Goal: Information Seeking & Learning: Learn about a topic

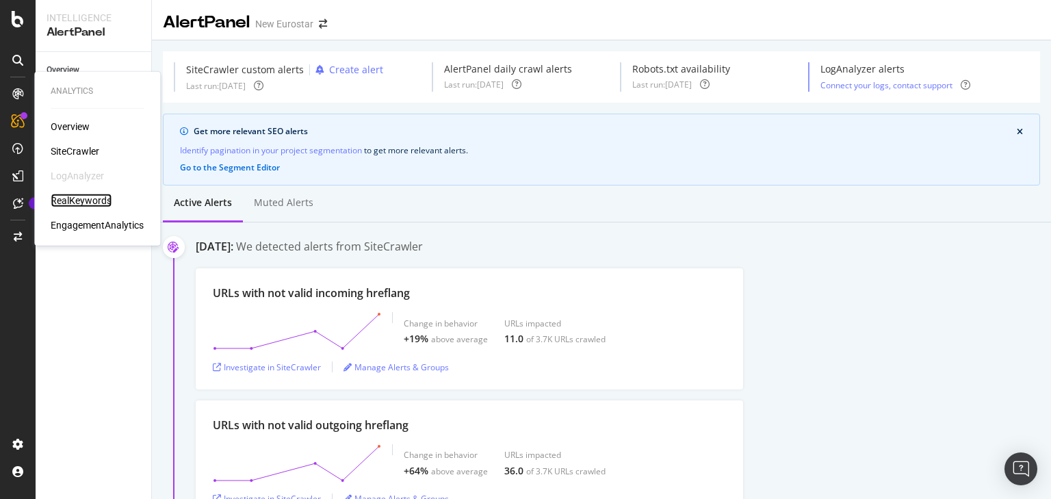
click at [104, 202] on div "RealKeywords" at bounding box center [81, 201] width 61 height 14
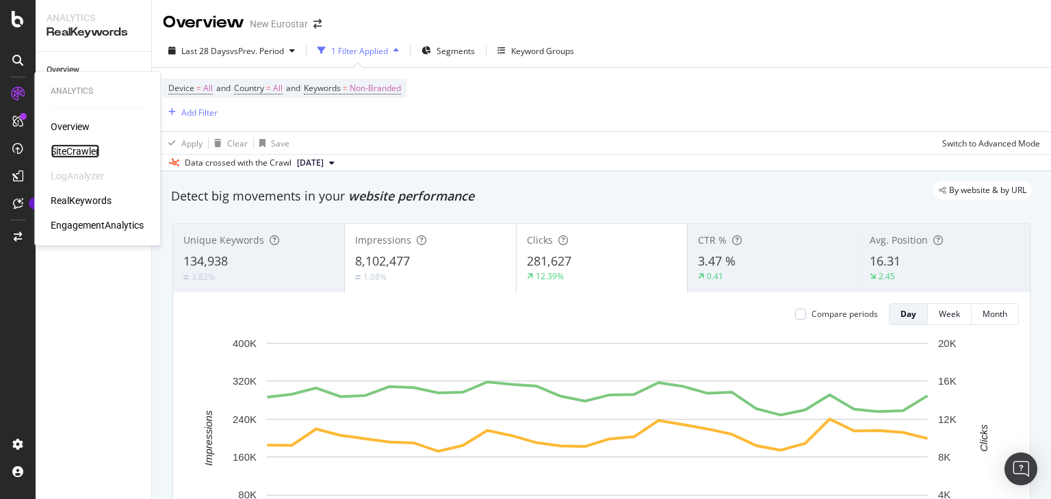
click at [76, 146] on div "SiteCrawler" at bounding box center [75, 151] width 49 height 14
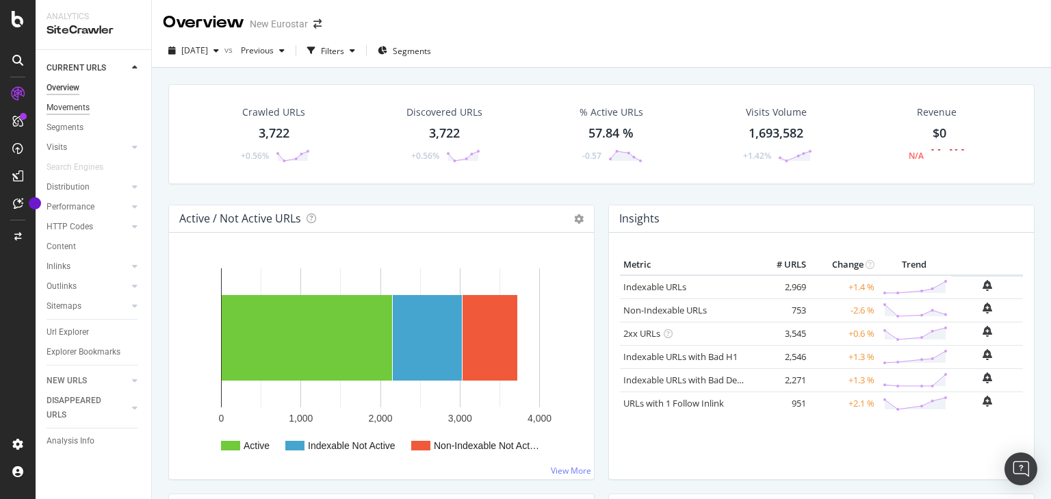
click at [73, 112] on div "Movements" at bounding box center [68, 108] width 43 height 14
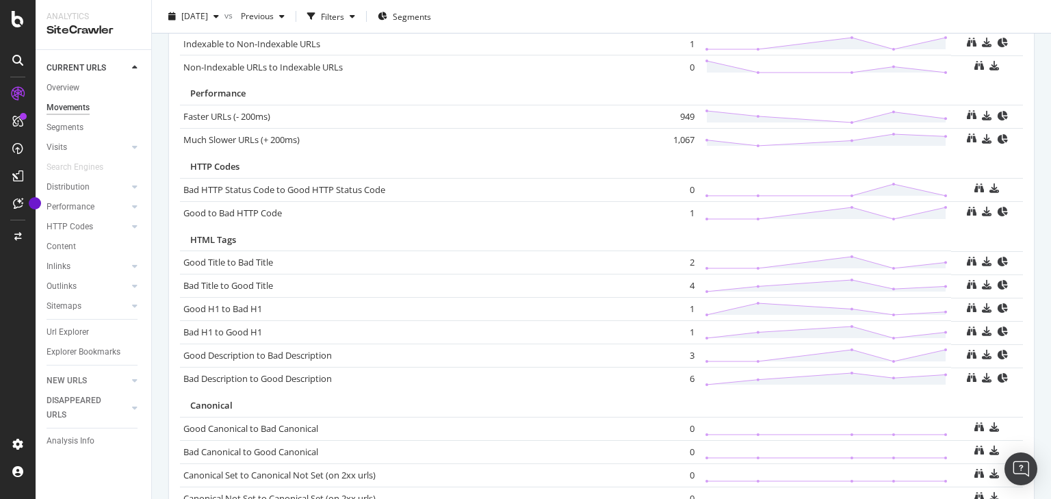
scroll to position [766, 0]
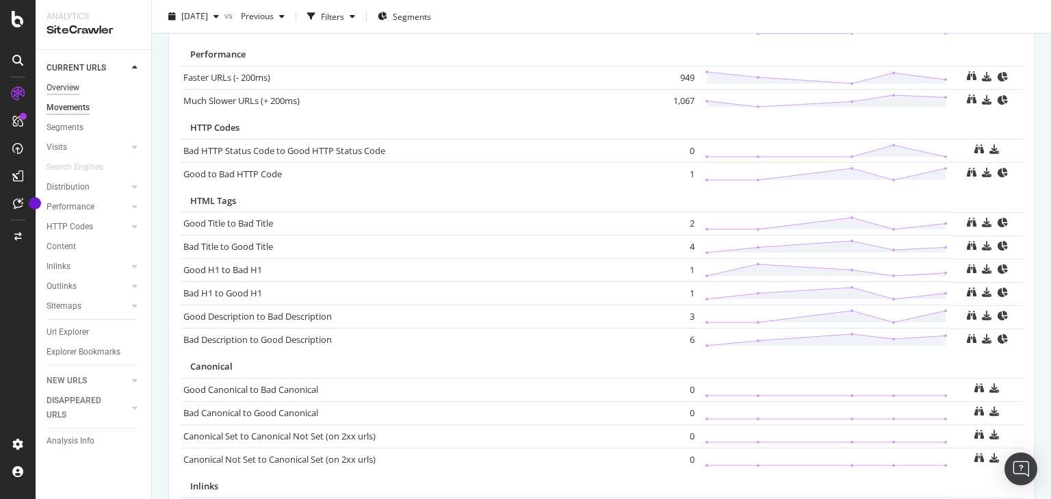
click at [75, 83] on div "Overview" at bounding box center [63, 88] width 33 height 14
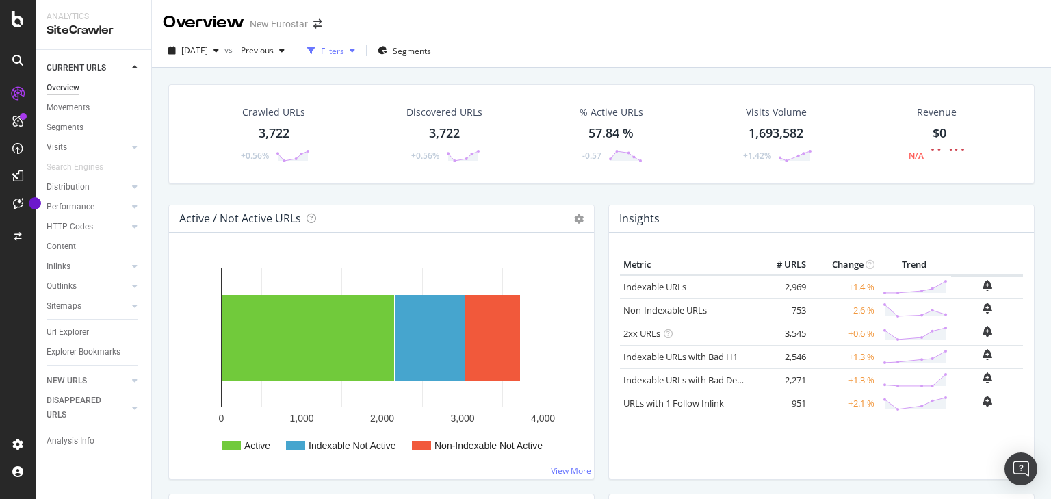
click at [321, 52] on div "button" at bounding box center [311, 50] width 19 height 19
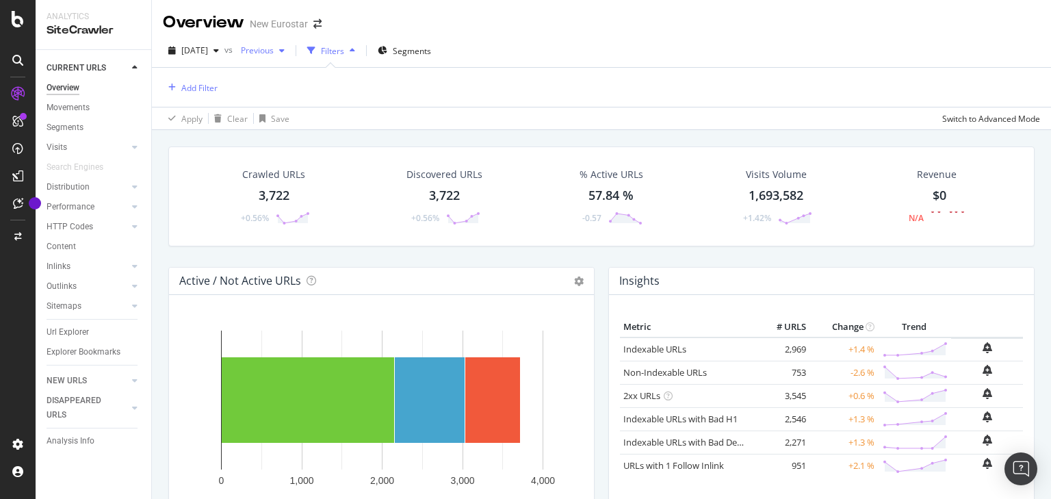
click at [274, 47] on span "Previous" at bounding box center [254, 50] width 38 height 12
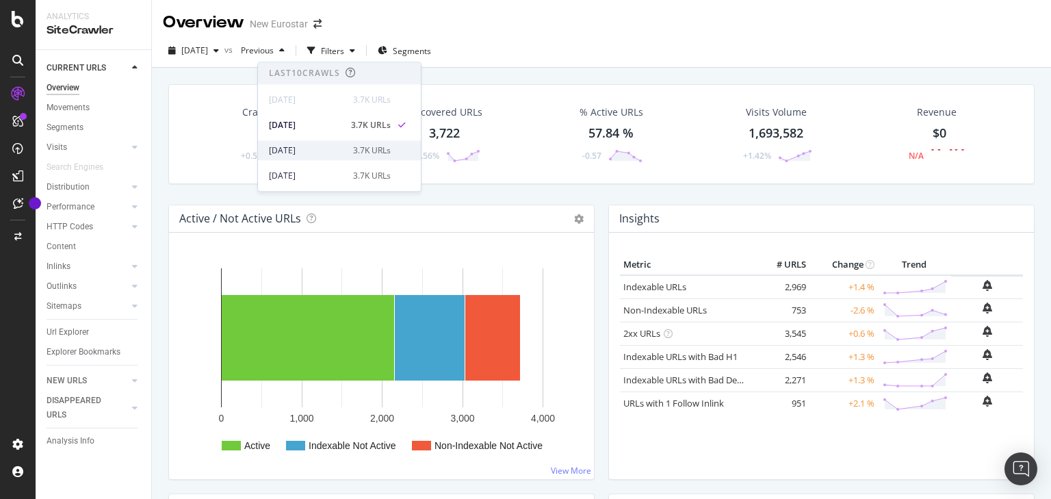
click at [339, 150] on div "[DATE]" at bounding box center [307, 150] width 76 height 12
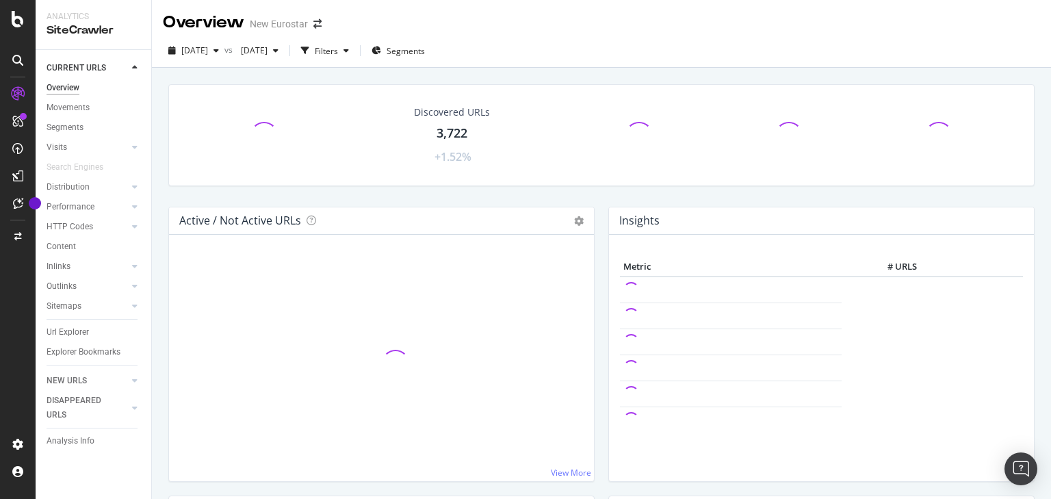
click at [309, 53] on icon "button" at bounding box center [305, 51] width 8 height 8
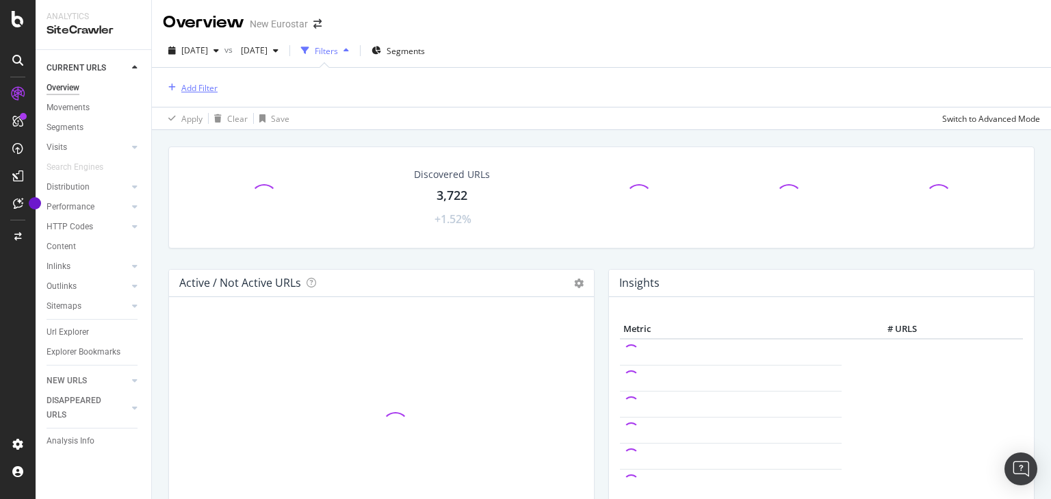
click at [212, 85] on div "Add Filter" at bounding box center [199, 88] width 36 height 12
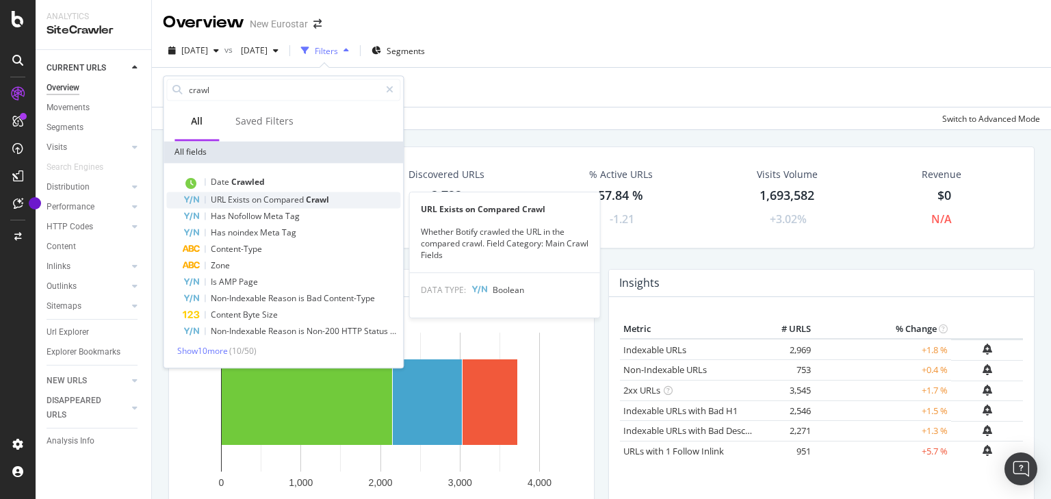
type input "crawl"
click at [255, 200] on span "on" at bounding box center [258, 200] width 12 height 12
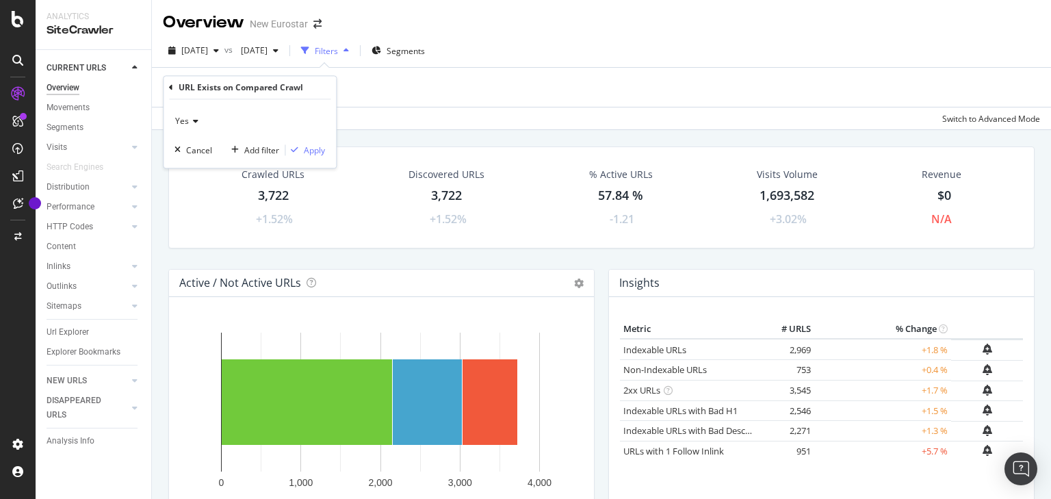
drag, startPoint x: 170, startPoint y: 122, endPoint x: 183, endPoint y: 122, distance: 12.3
click at [171, 122] on div "Yes Cancel Add filter Apply" at bounding box center [249, 134] width 172 height 68
click at [183, 122] on span "Yes" at bounding box center [182, 122] width 14 height 12
click at [192, 164] on div "No" at bounding box center [251, 168] width 146 height 18
click at [309, 146] on div "Apply" at bounding box center [314, 150] width 21 height 12
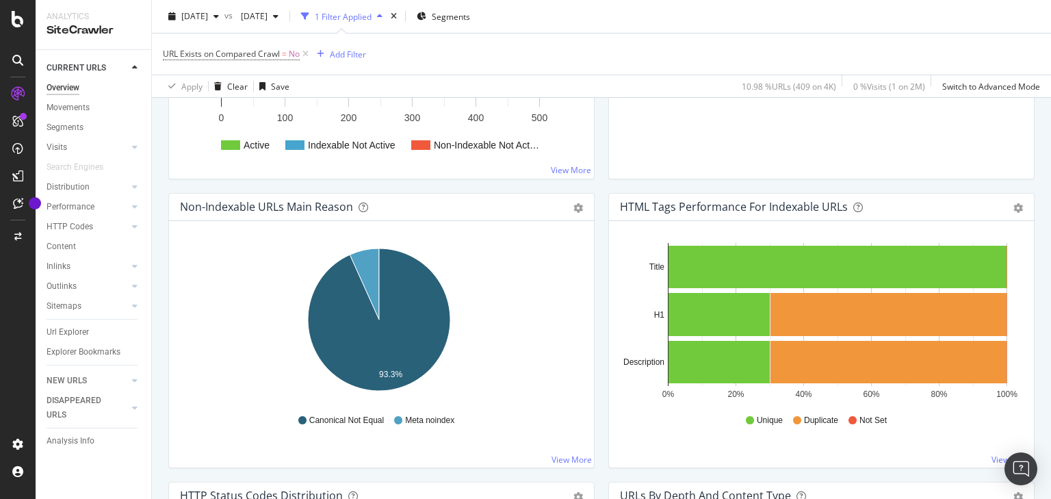
scroll to position [383, 0]
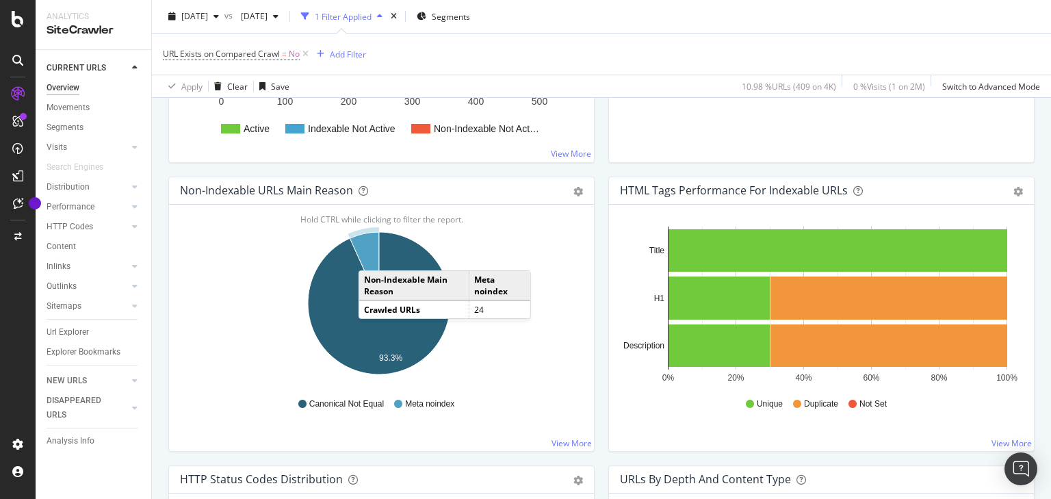
click at [372, 255] on icon "A chart." at bounding box center [363, 267] width 29 height 71
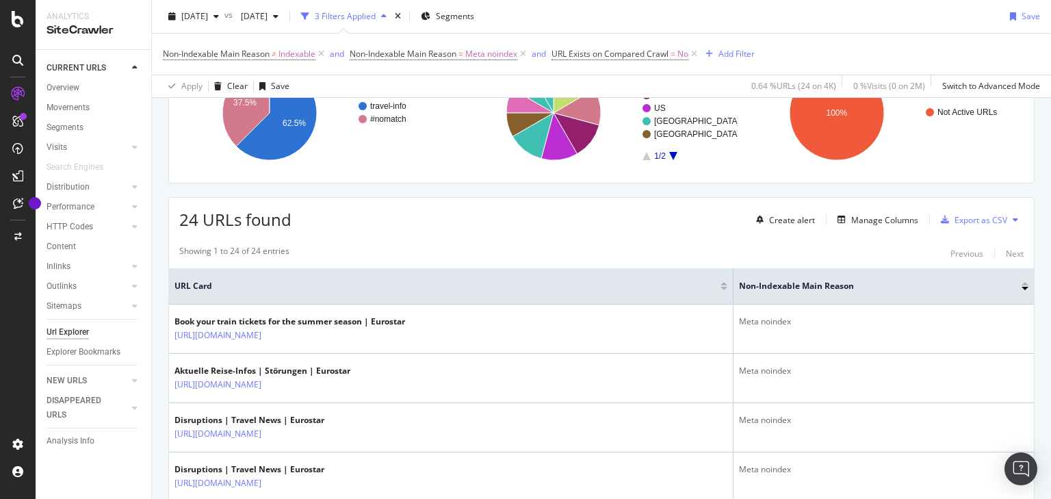
scroll to position [164, 0]
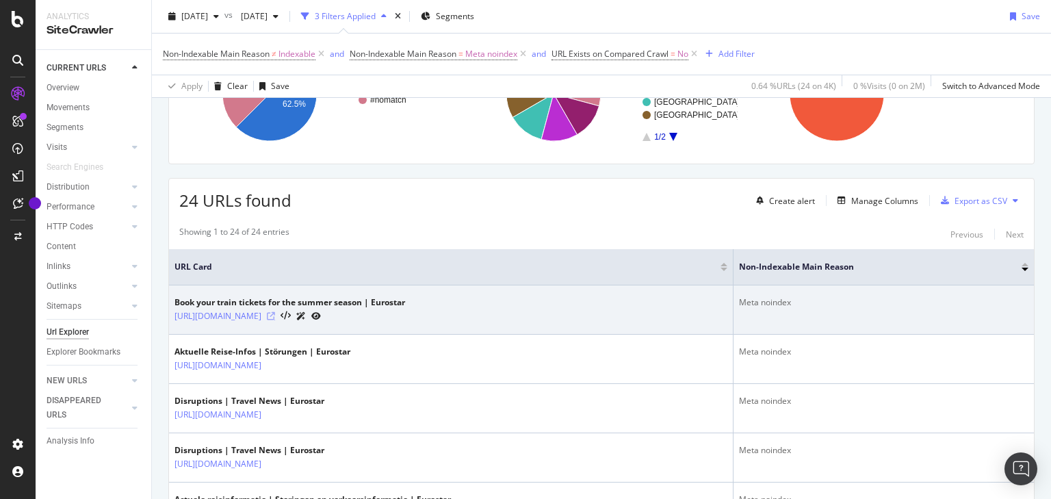
click at [275, 317] on icon at bounding box center [271, 316] width 8 height 8
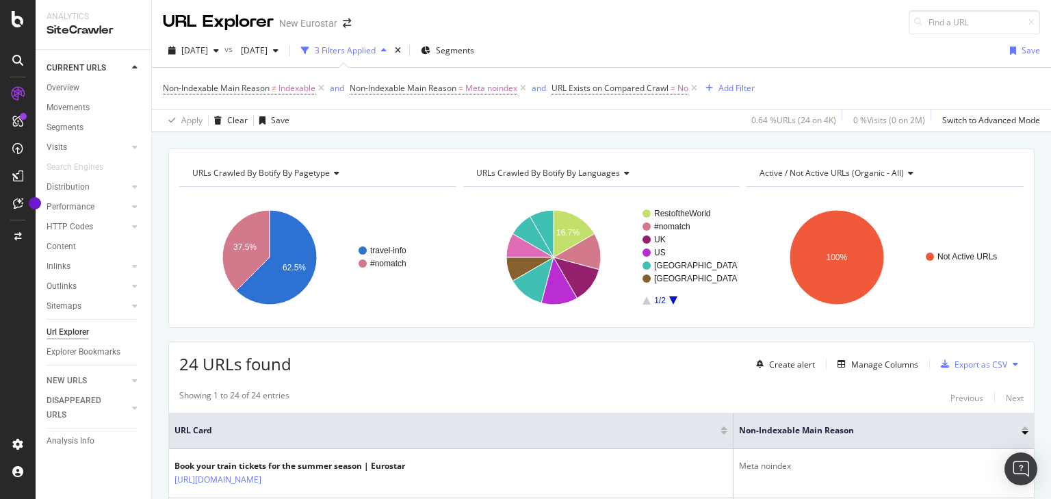
scroll to position [0, 0]
click at [321, 87] on icon at bounding box center [321, 89] width 12 height 14
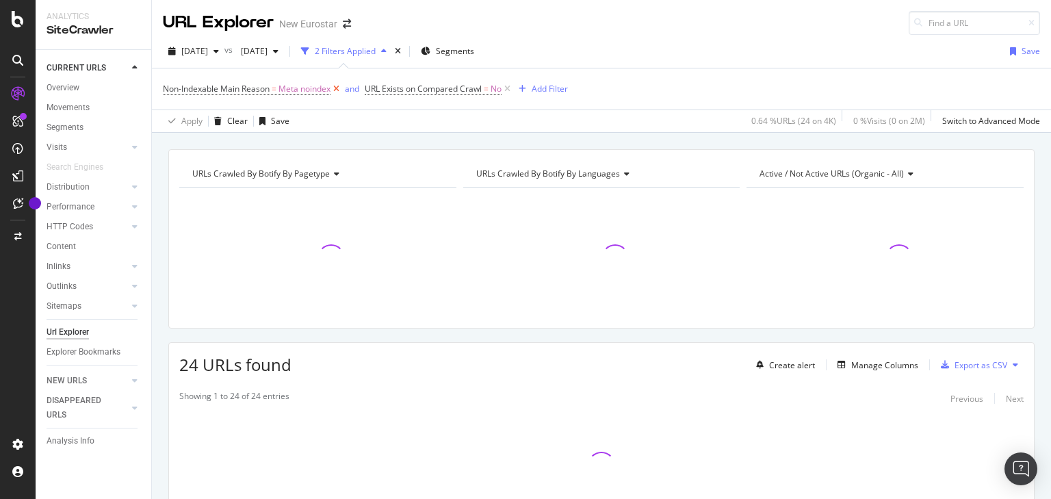
click at [340, 88] on icon at bounding box center [336, 89] width 12 height 14
click at [308, 88] on icon at bounding box center [306, 89] width 12 height 14
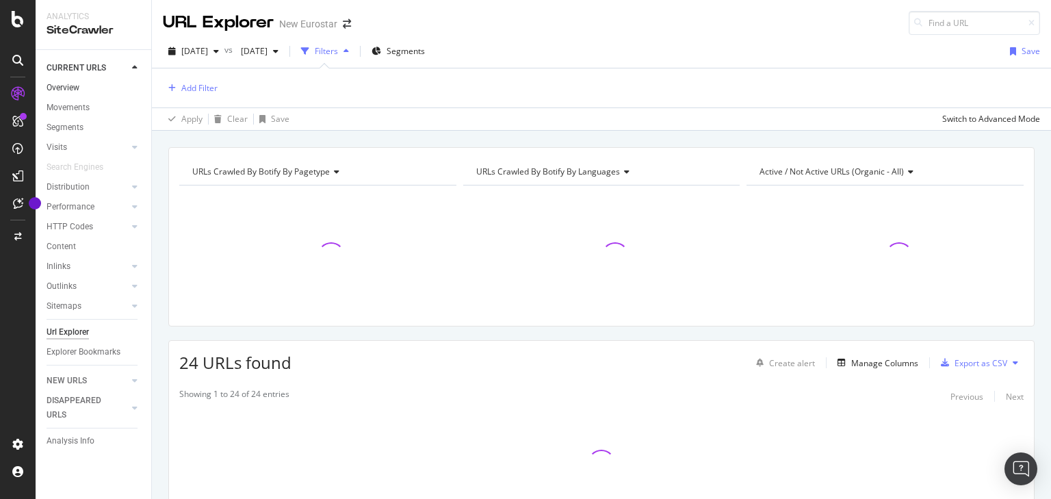
click at [85, 85] on link "Overview" at bounding box center [94, 88] width 95 height 14
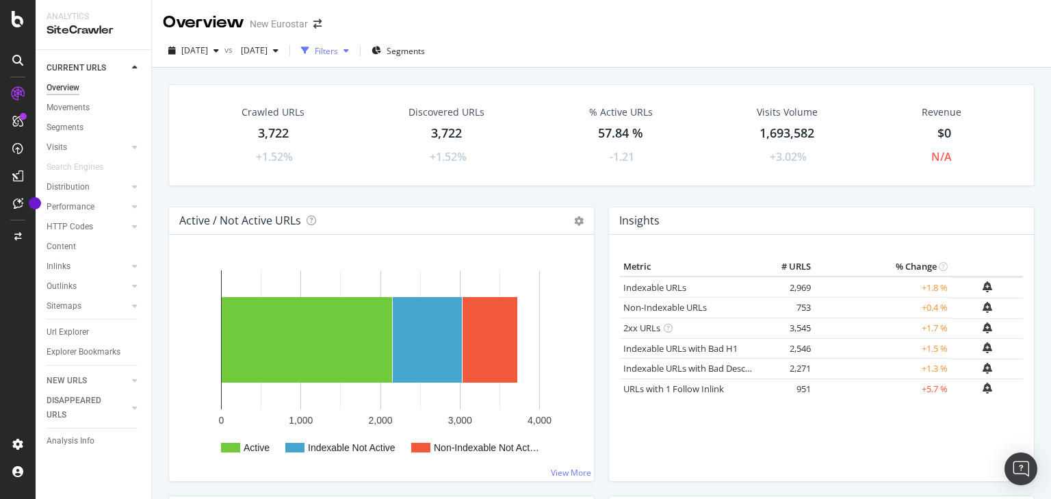
click at [338, 45] on div "Filters" at bounding box center [326, 51] width 23 height 12
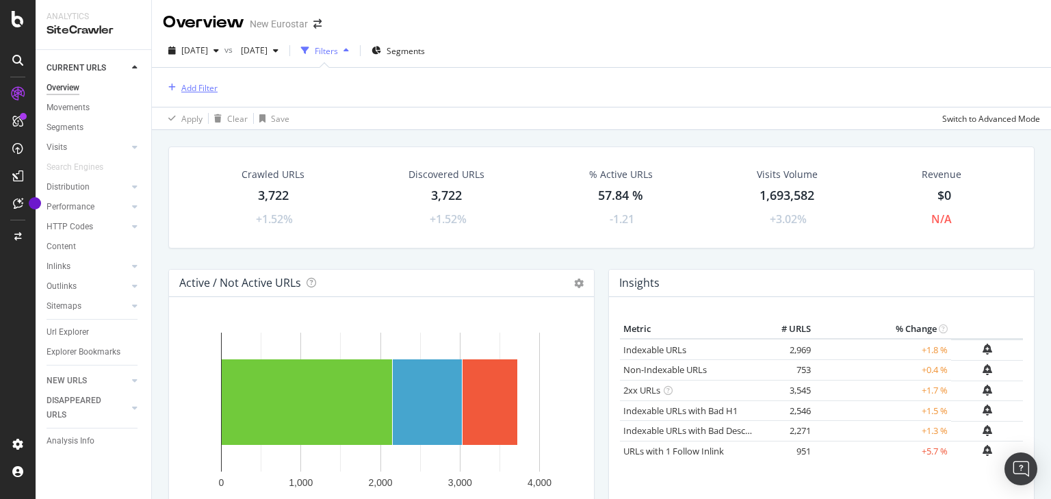
click at [211, 87] on div "Add Filter" at bounding box center [199, 88] width 36 height 12
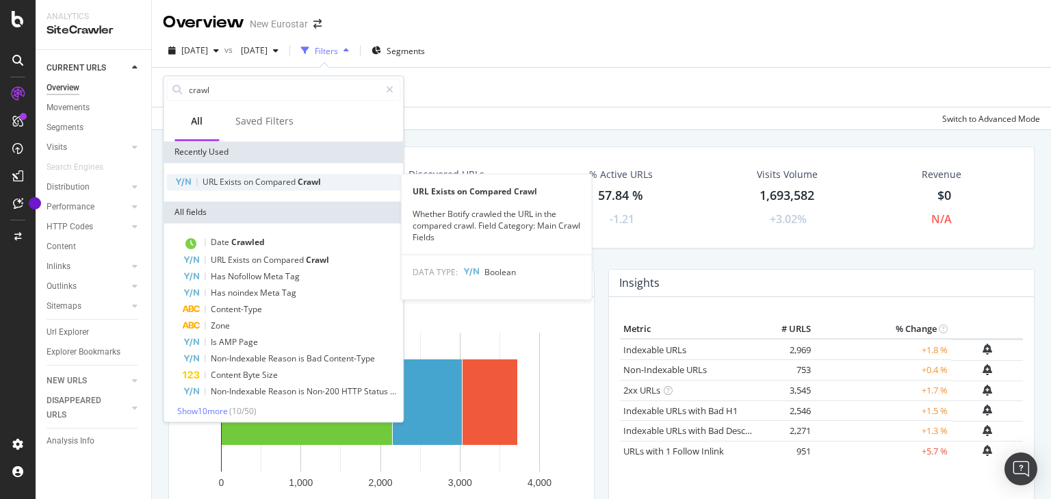
type input "crawl"
click at [290, 181] on span "Compared" at bounding box center [276, 182] width 42 height 12
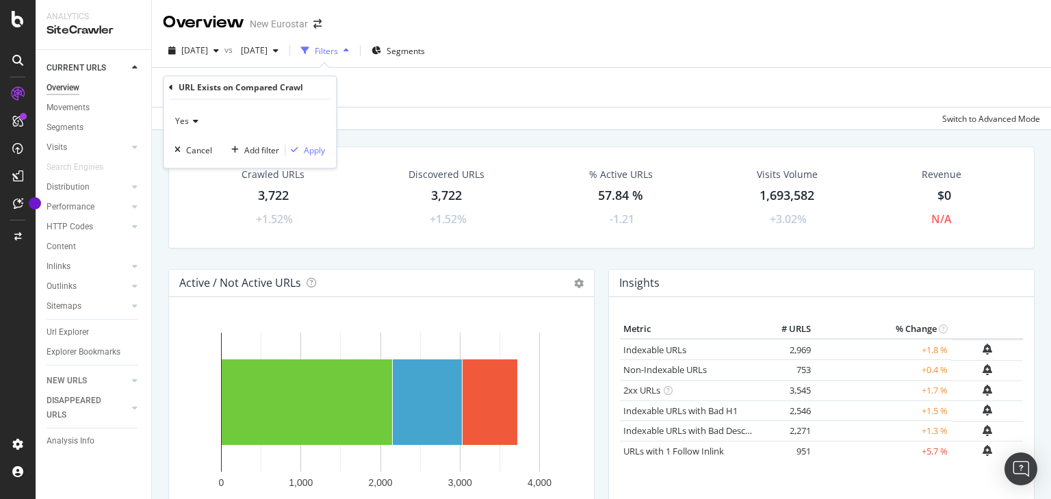
click at [190, 118] on icon at bounding box center [194, 122] width 10 height 8
click at [185, 168] on span "No" at bounding box center [186, 167] width 11 height 12
click at [326, 153] on div "No Cancel Add filter Apply" at bounding box center [249, 134] width 172 height 68
click at [319, 153] on div "Apply" at bounding box center [314, 150] width 21 height 12
